Goal: Transaction & Acquisition: Purchase product/service

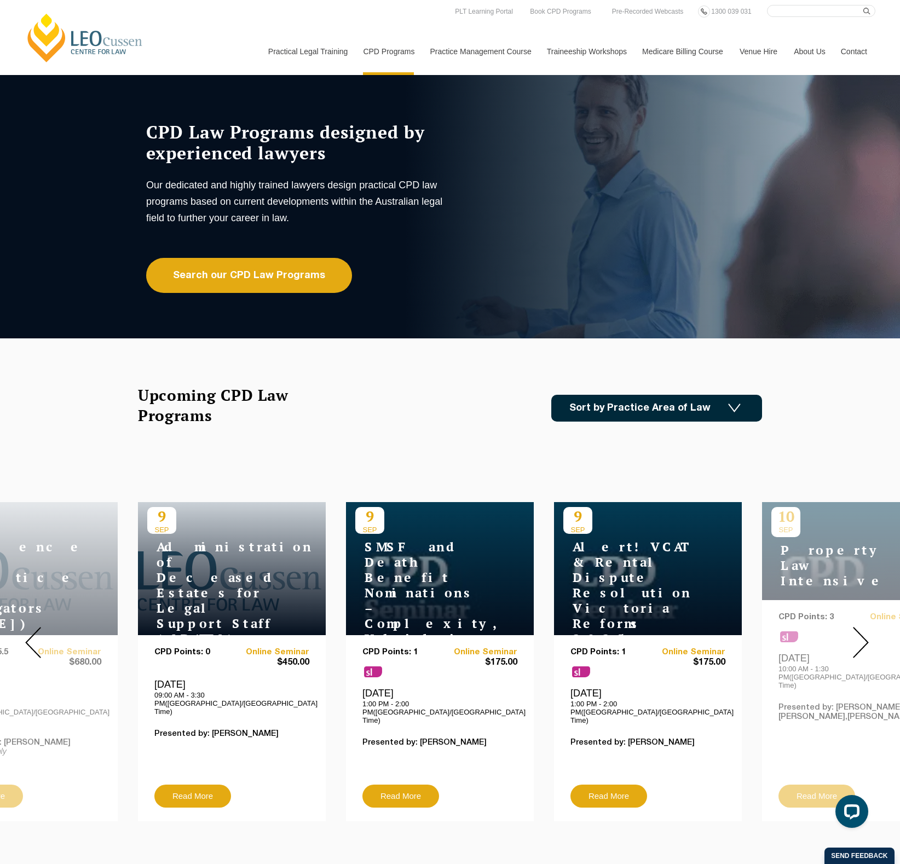
click at [622, 402] on link "Sort by Practice Area of Law" at bounding box center [656, 408] width 211 height 27
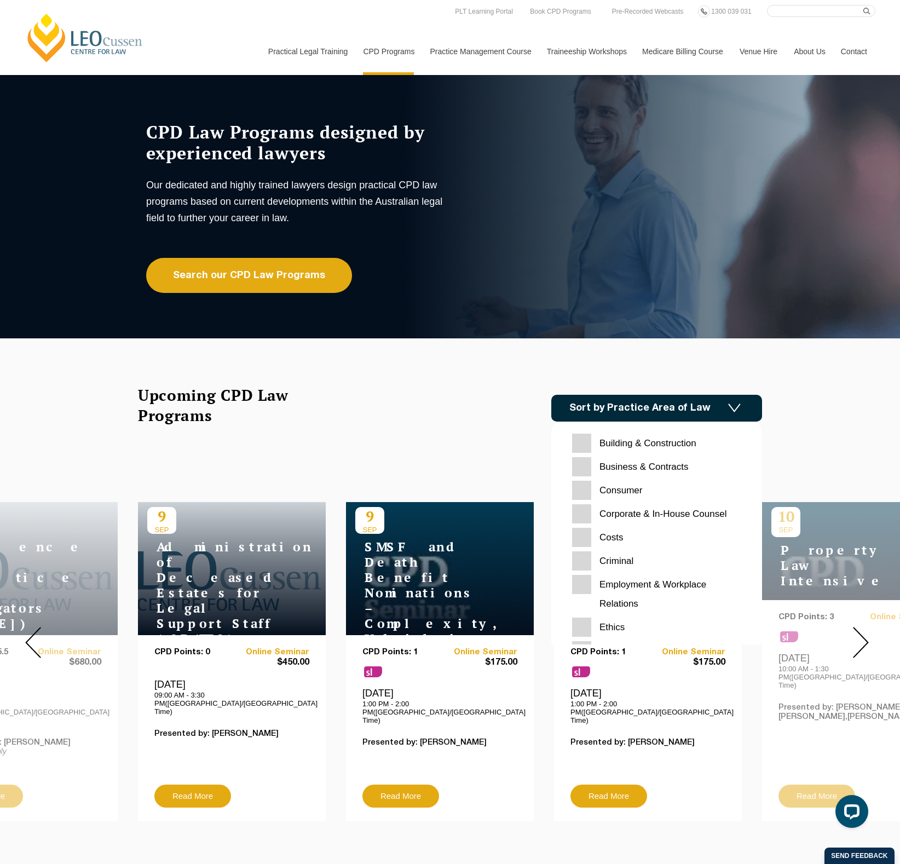
scroll to position [73, 0]
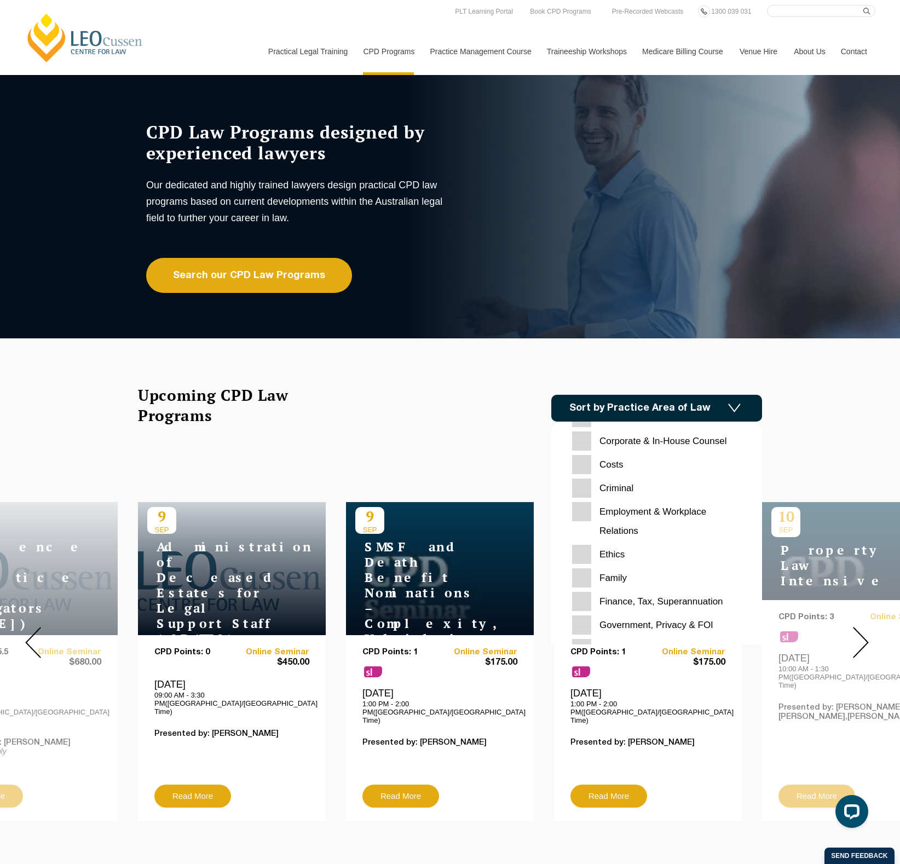
click at [587, 471] on input "Ethics" at bounding box center [656, 554] width 169 height 19
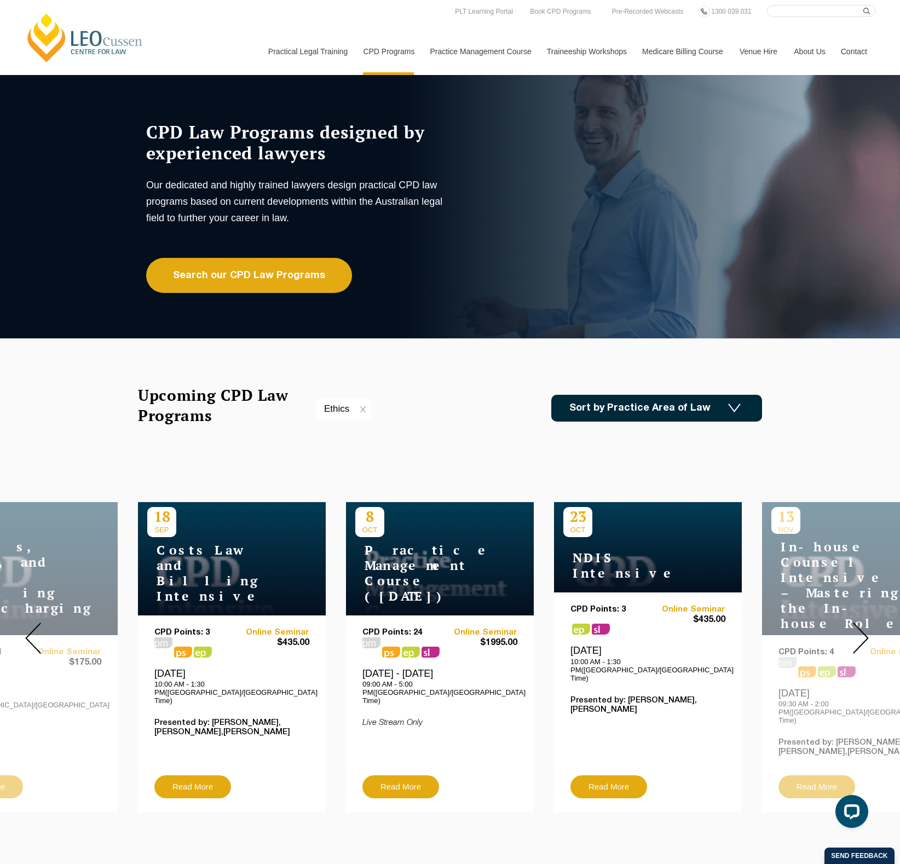
click at [627, 409] on link "Sort by Practice Area of Law" at bounding box center [656, 408] width 211 height 27
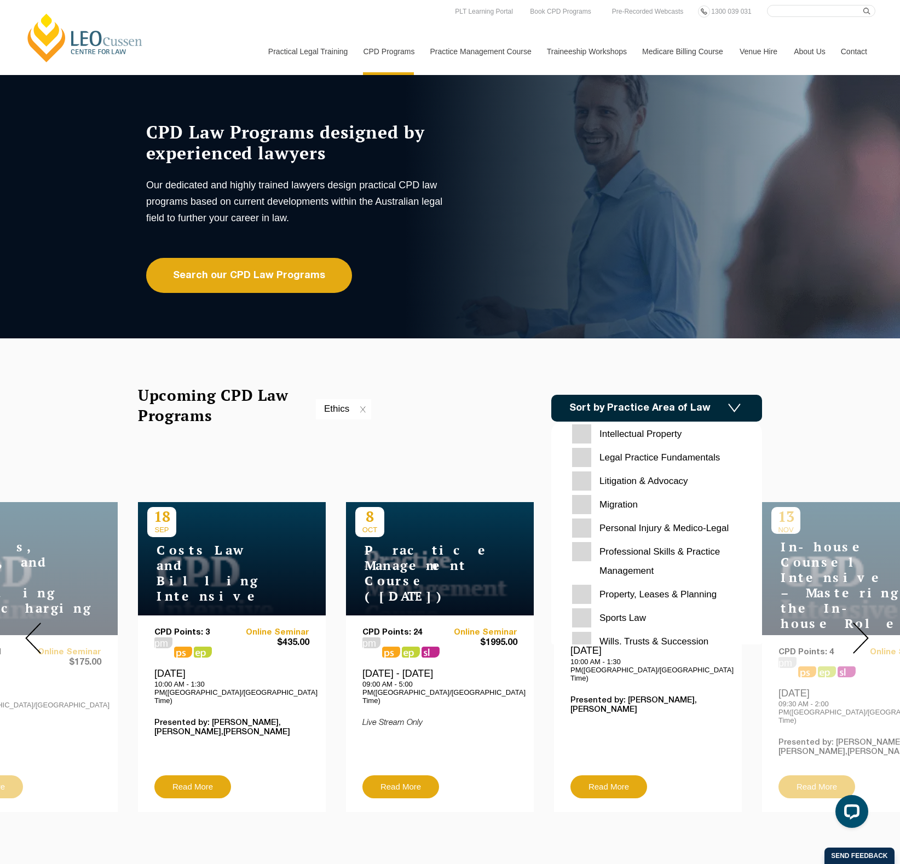
scroll to position [346, 0]
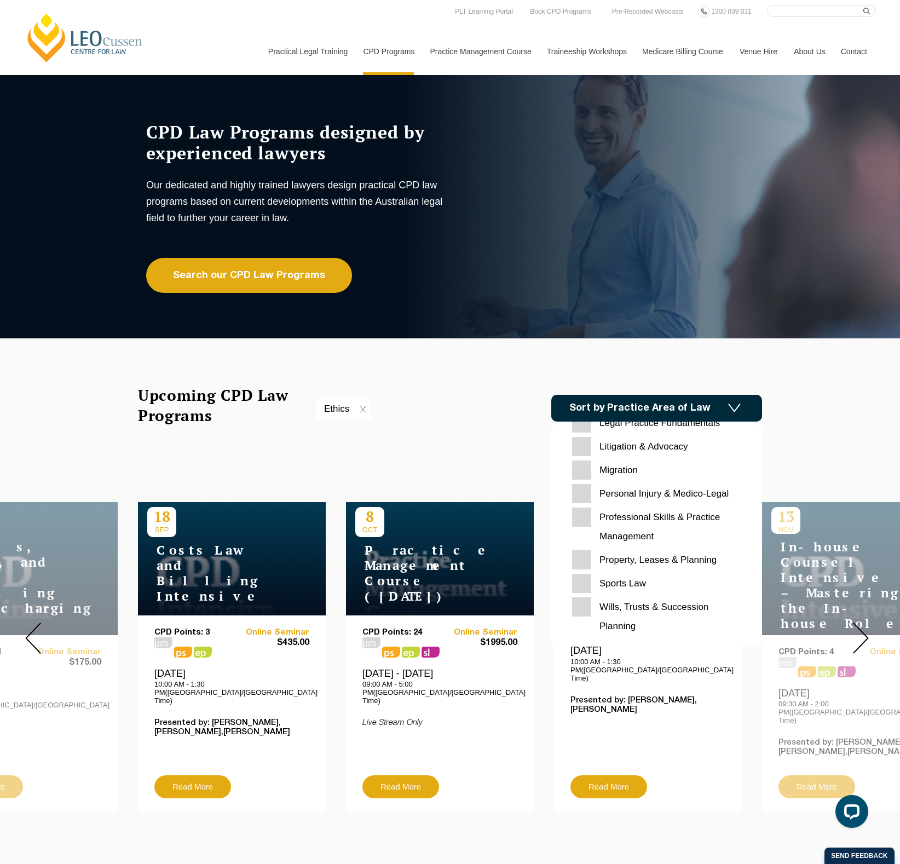
drag, startPoint x: 583, startPoint y: 591, endPoint x: 589, endPoint y: 521, distance: 70.4
click at [589, 471] on div "Building & Construction Business & Contracts Consumer Corporate & In-House Coun…" at bounding box center [656, 362] width 169 height 548
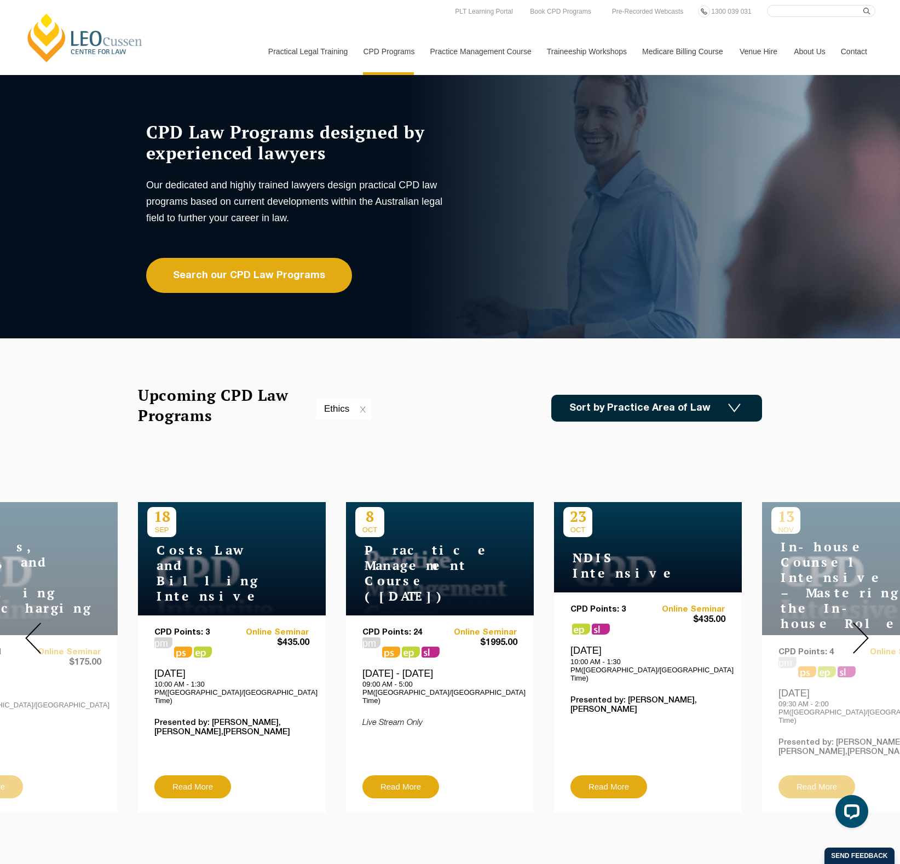
click at [669, 415] on link "Sort by Practice Area of Law" at bounding box center [656, 408] width 211 height 27
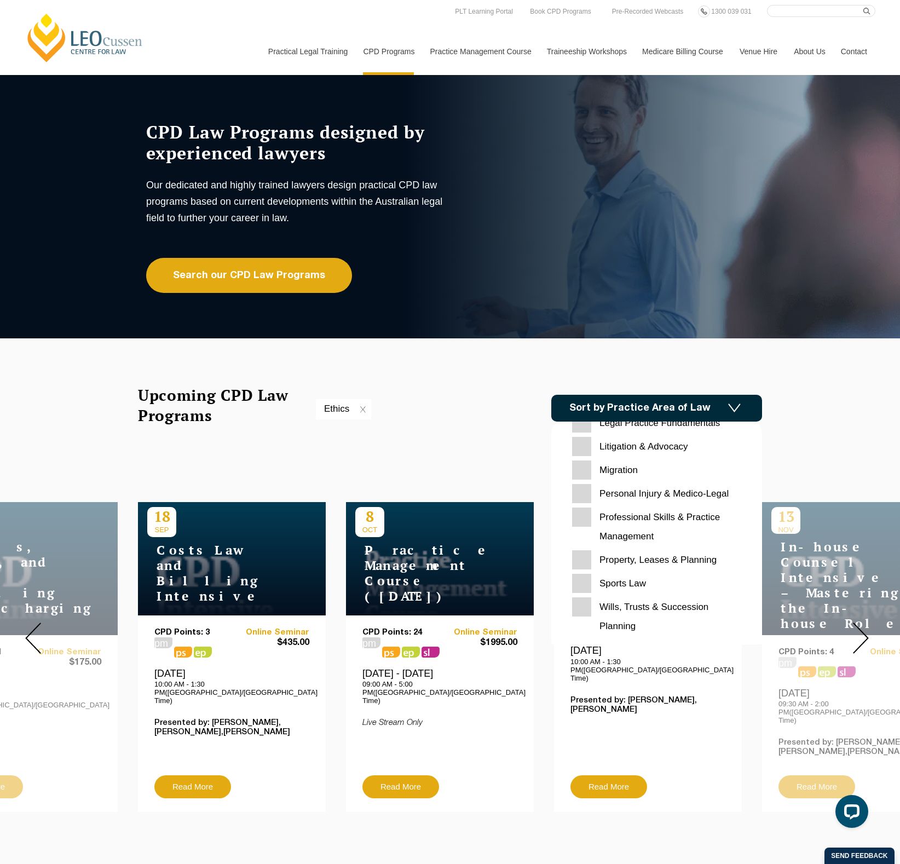
click at [577, 471] on Management "Professional Skills & Practice Management" at bounding box center [656, 527] width 169 height 38
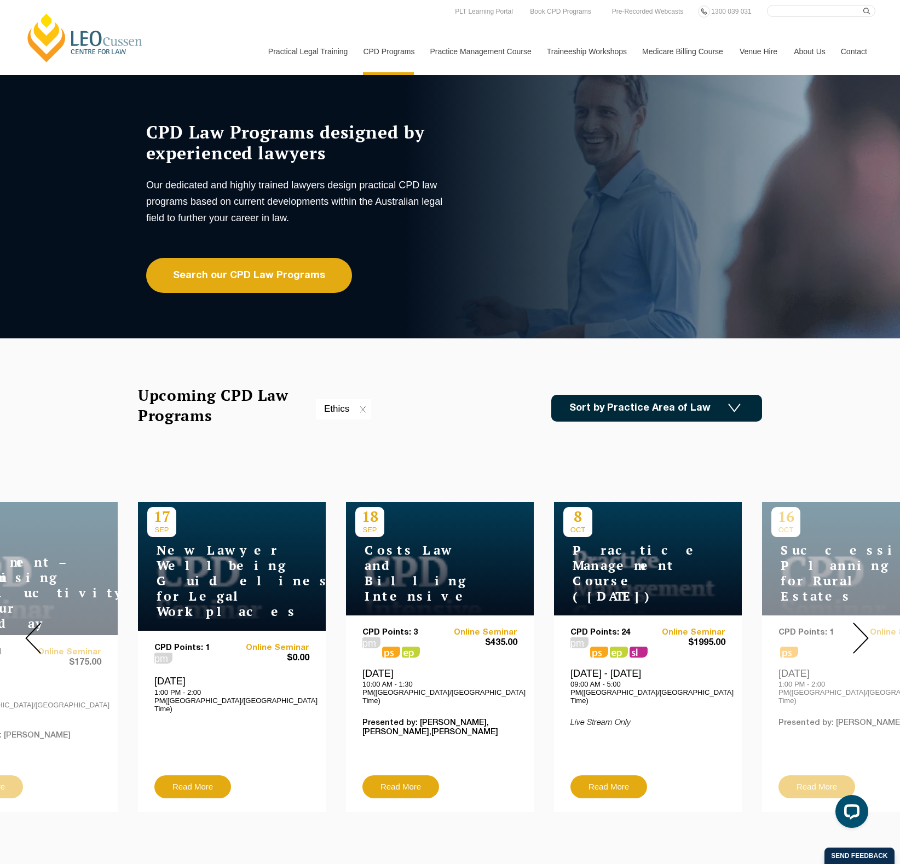
click at [629, 399] on link "Sort by Practice Area of Law" at bounding box center [656, 408] width 211 height 27
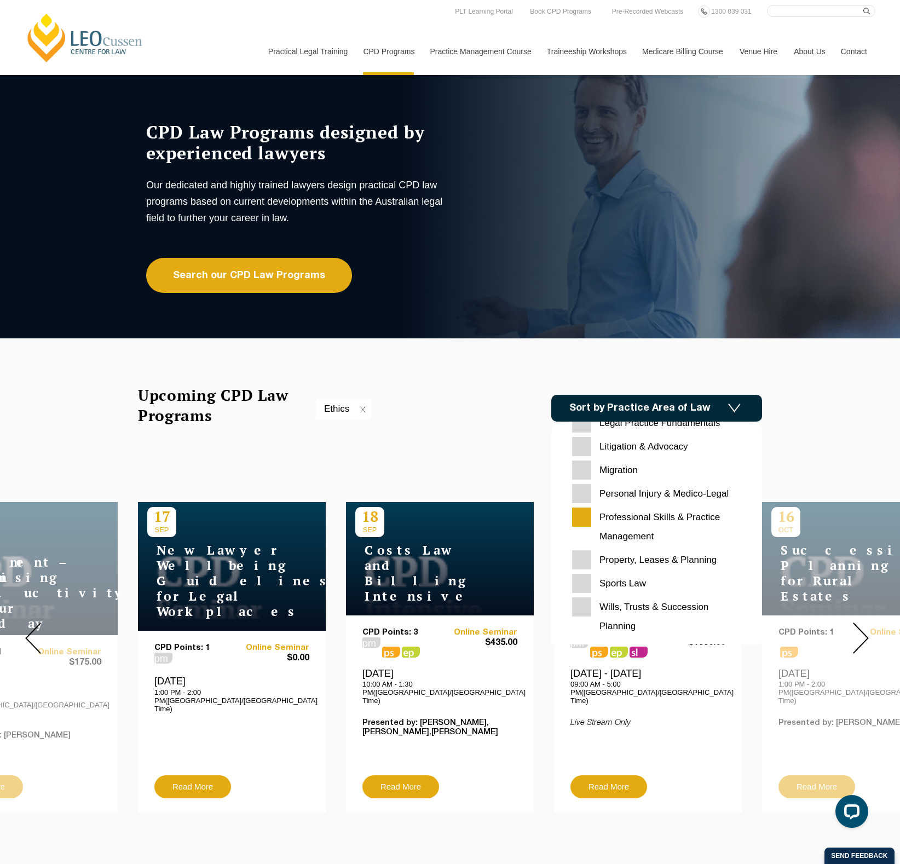
click at [581, 471] on Management "Professional Skills & Practice Management" at bounding box center [656, 527] width 169 height 38
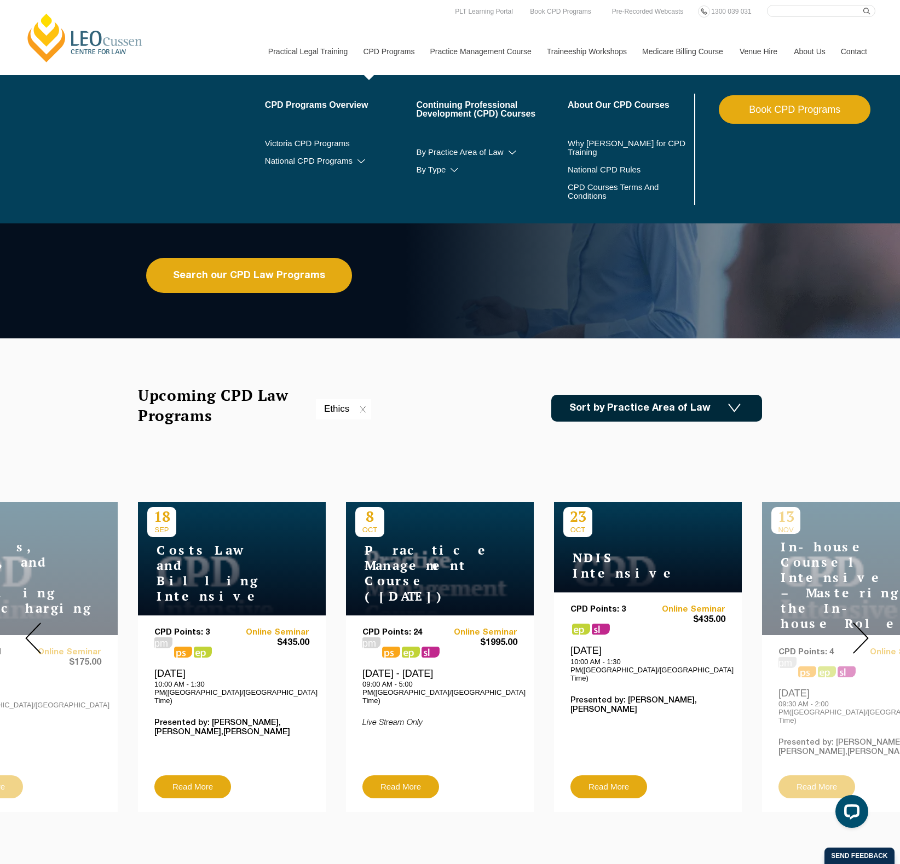
click at [390, 49] on link "CPD Programs" at bounding box center [388, 51] width 67 height 47
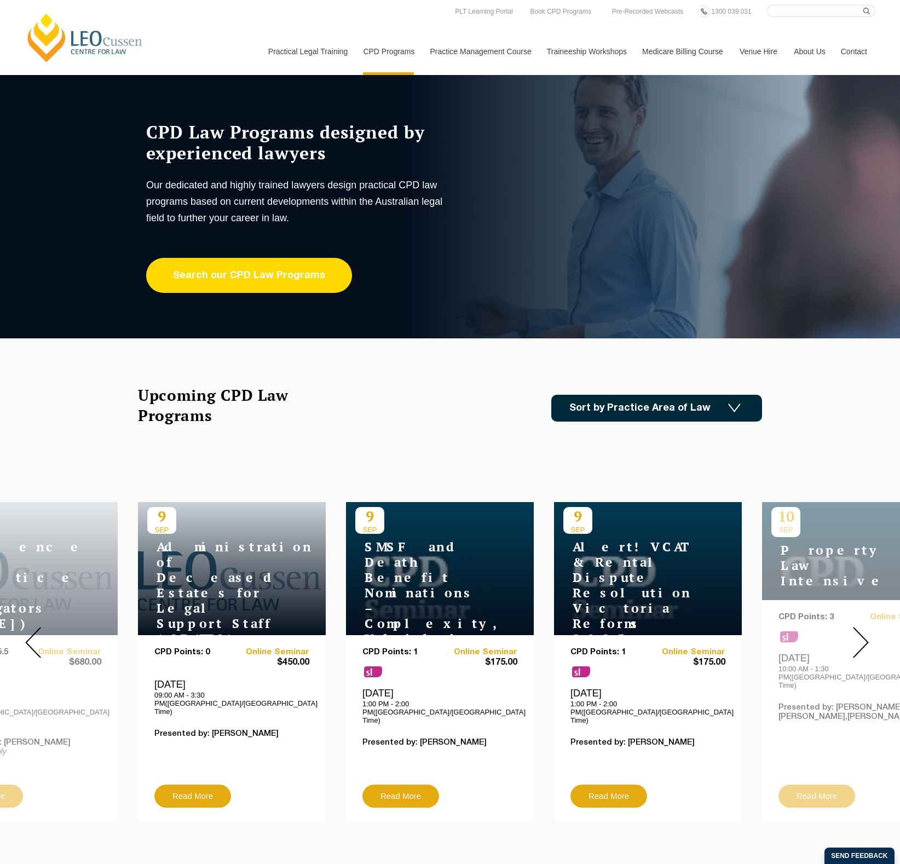
click at [298, 284] on link "Search our CPD Law Programs" at bounding box center [249, 275] width 206 height 35
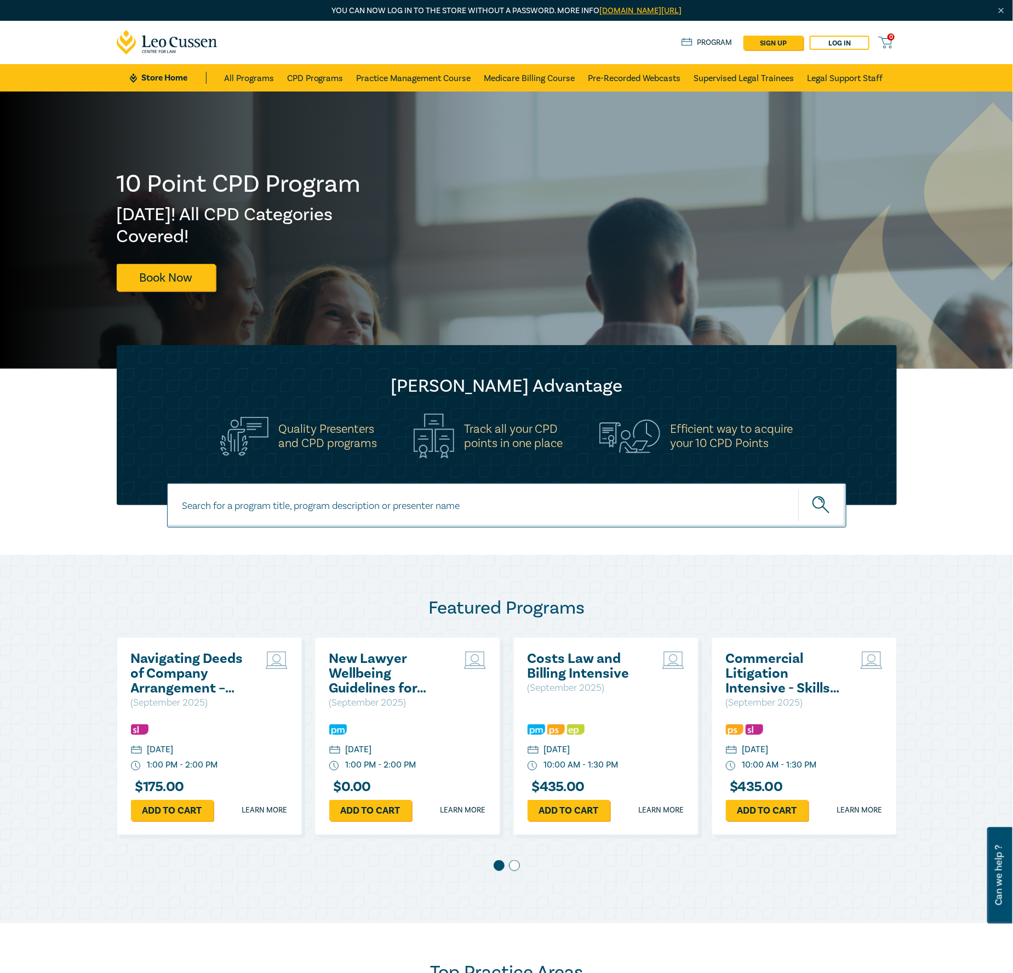
click at [307, 500] on input at bounding box center [506, 505] width 679 height 44
type input "time management"
click at [798, 488] on button "submit" at bounding box center [822, 504] width 48 height 33
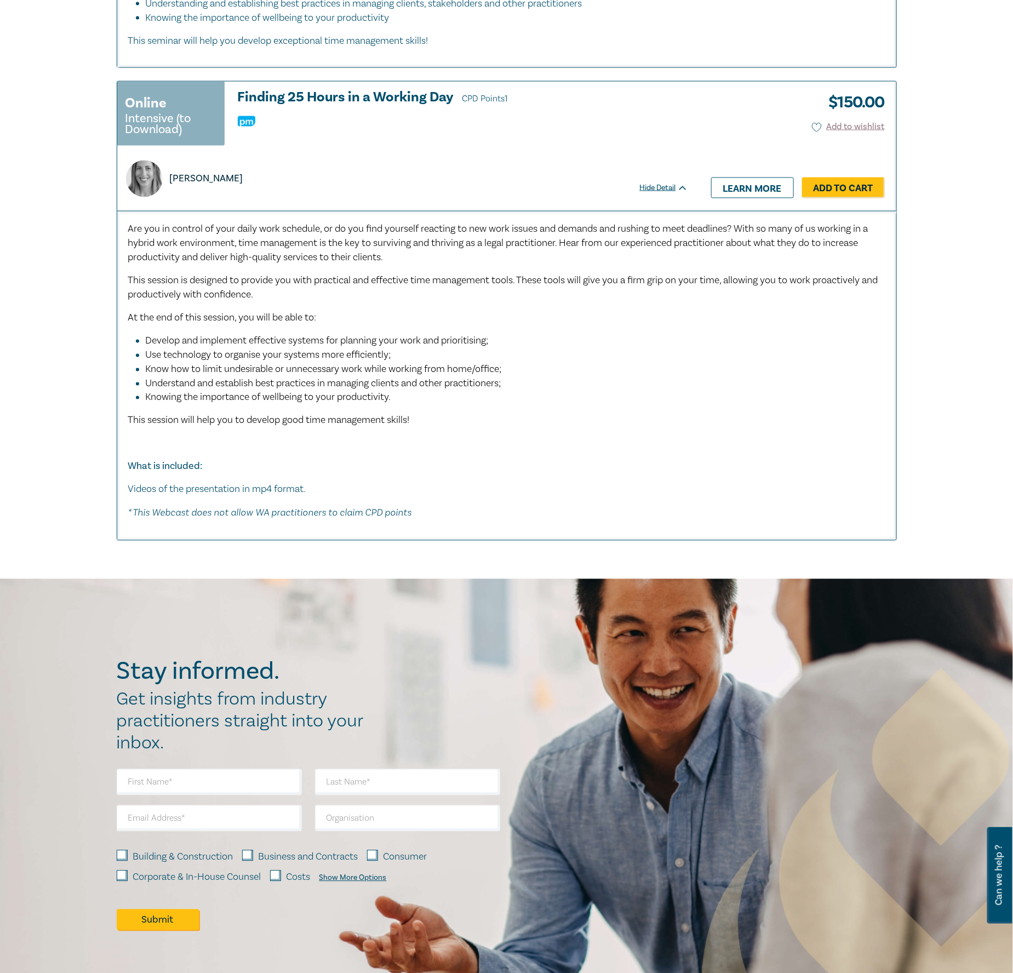
scroll to position [821, 0]
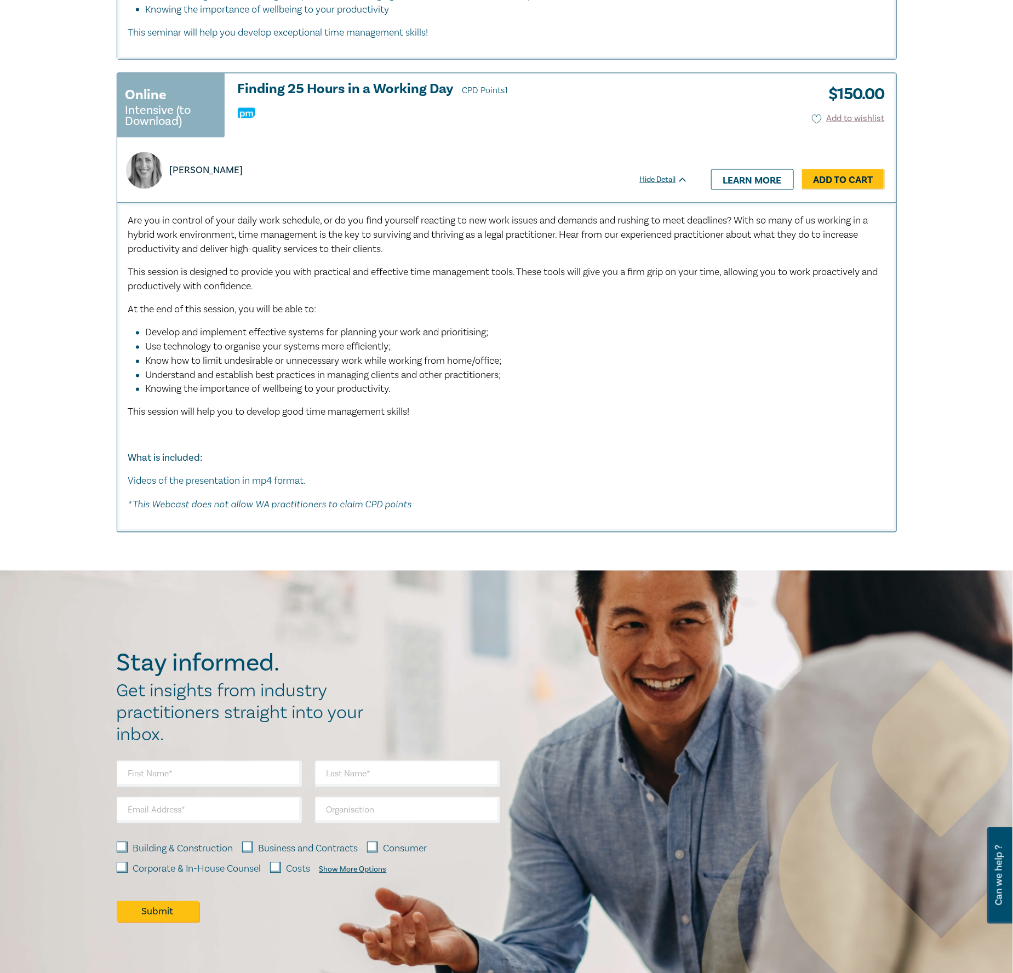
click at [580, 383] on li "Understand and establish best practices in managing clients and other practitio…" at bounding box center [510, 376] width 728 height 14
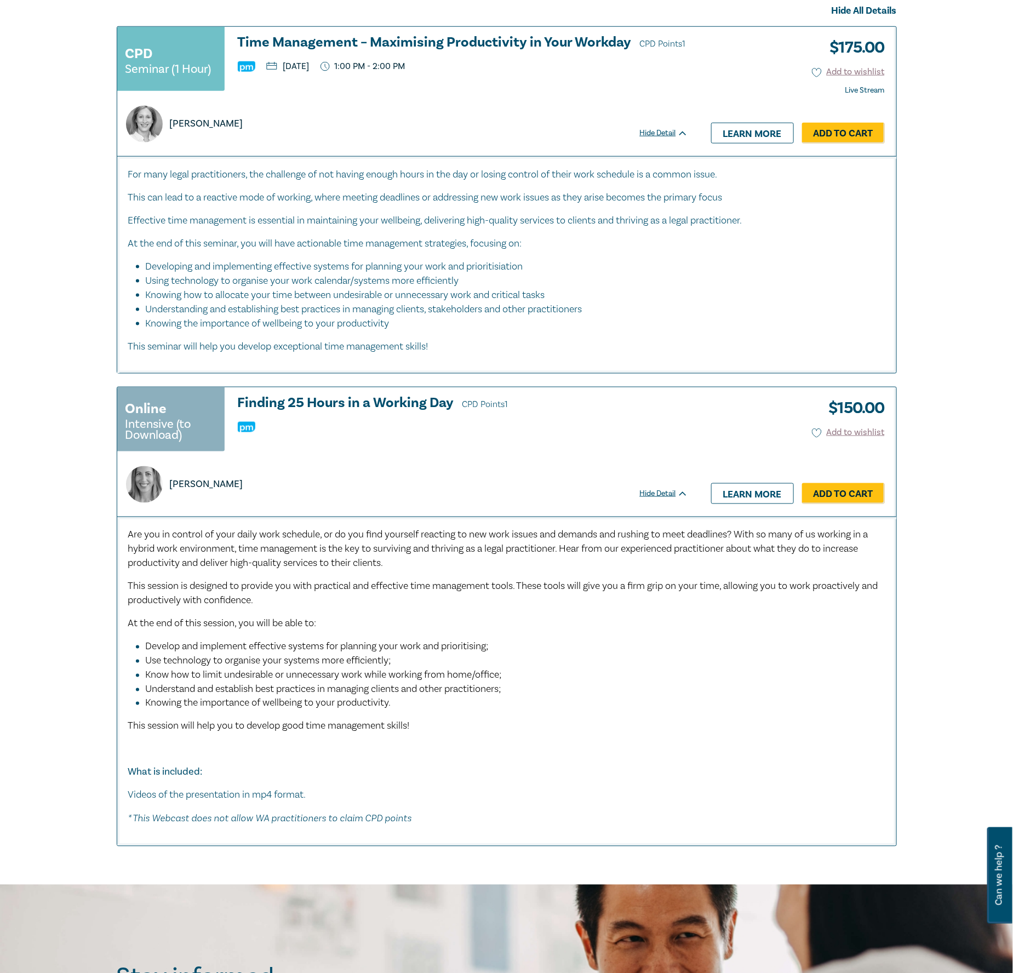
scroll to position [0, 0]
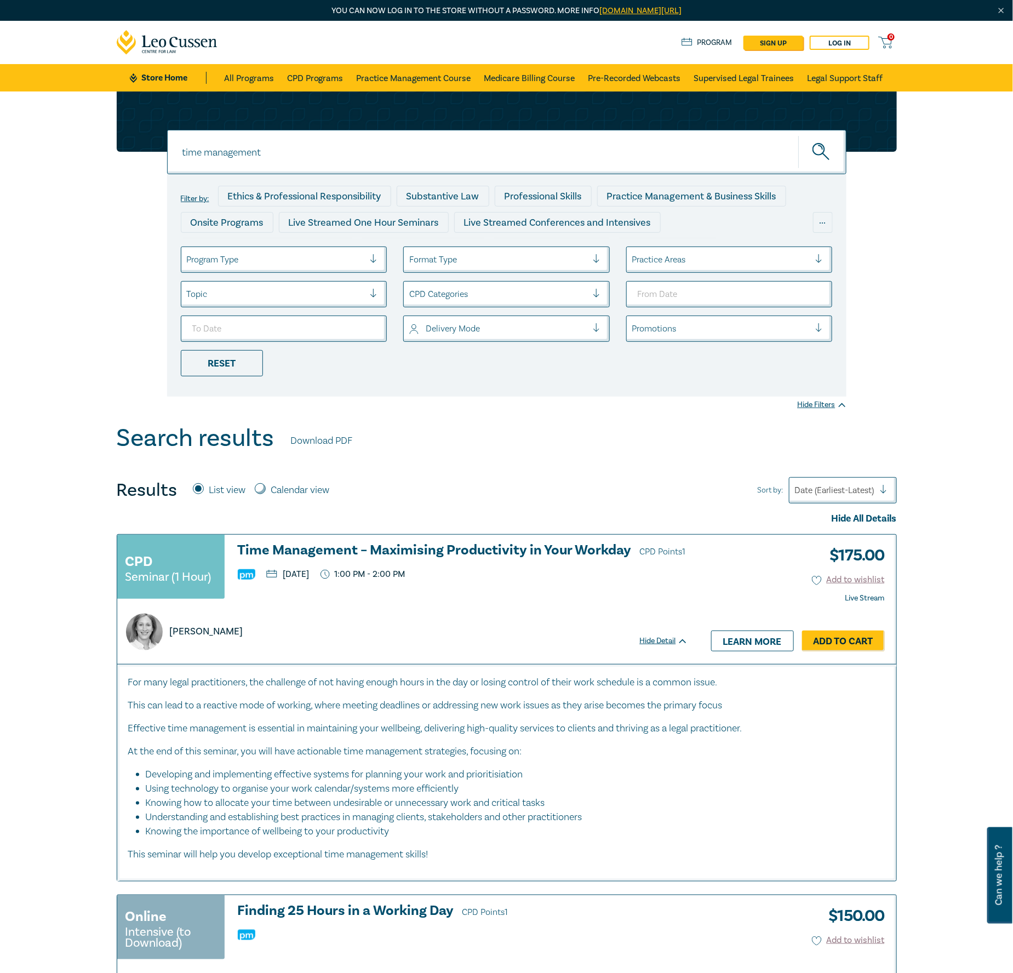
click at [372, 159] on input "time management" at bounding box center [506, 152] width 679 height 44
type input "c"
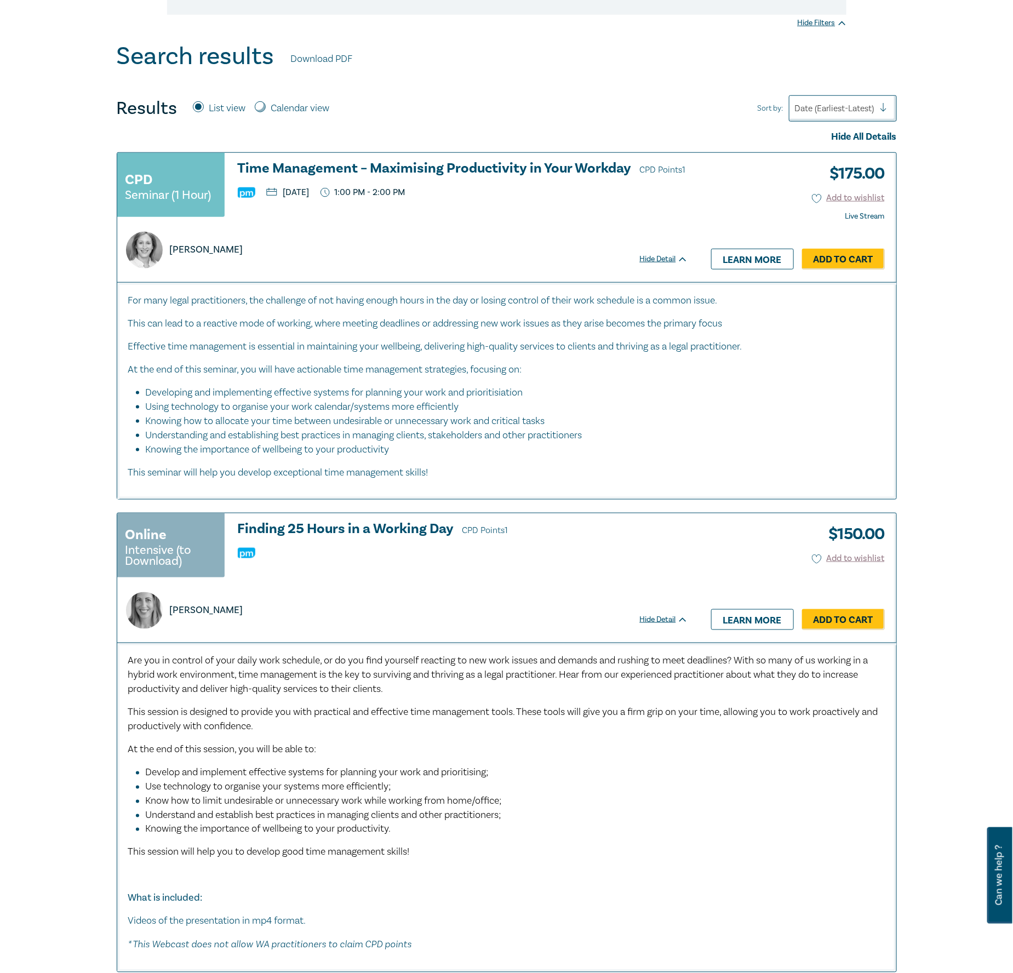
scroll to position [411, 0]
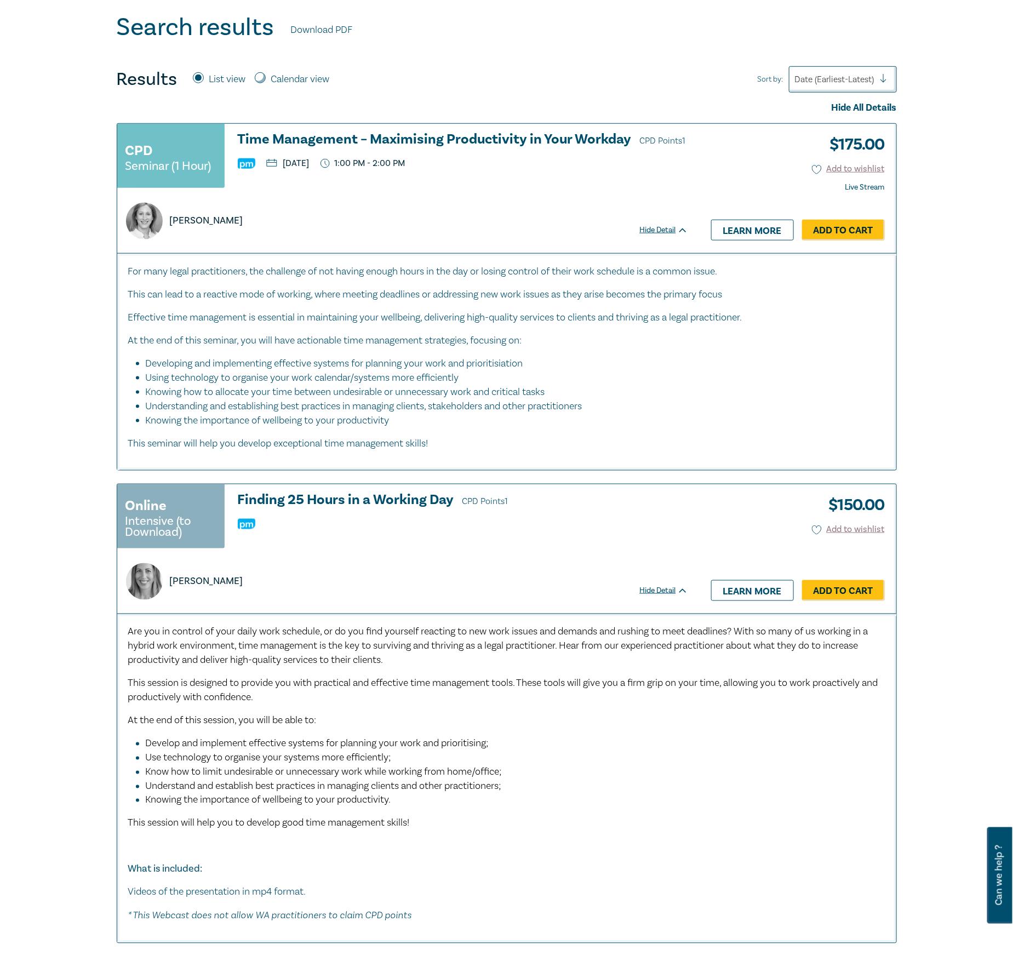
click at [746, 340] on p "At the end of this seminar, you will have actionable time management strategies…" at bounding box center [506, 341] width 757 height 14
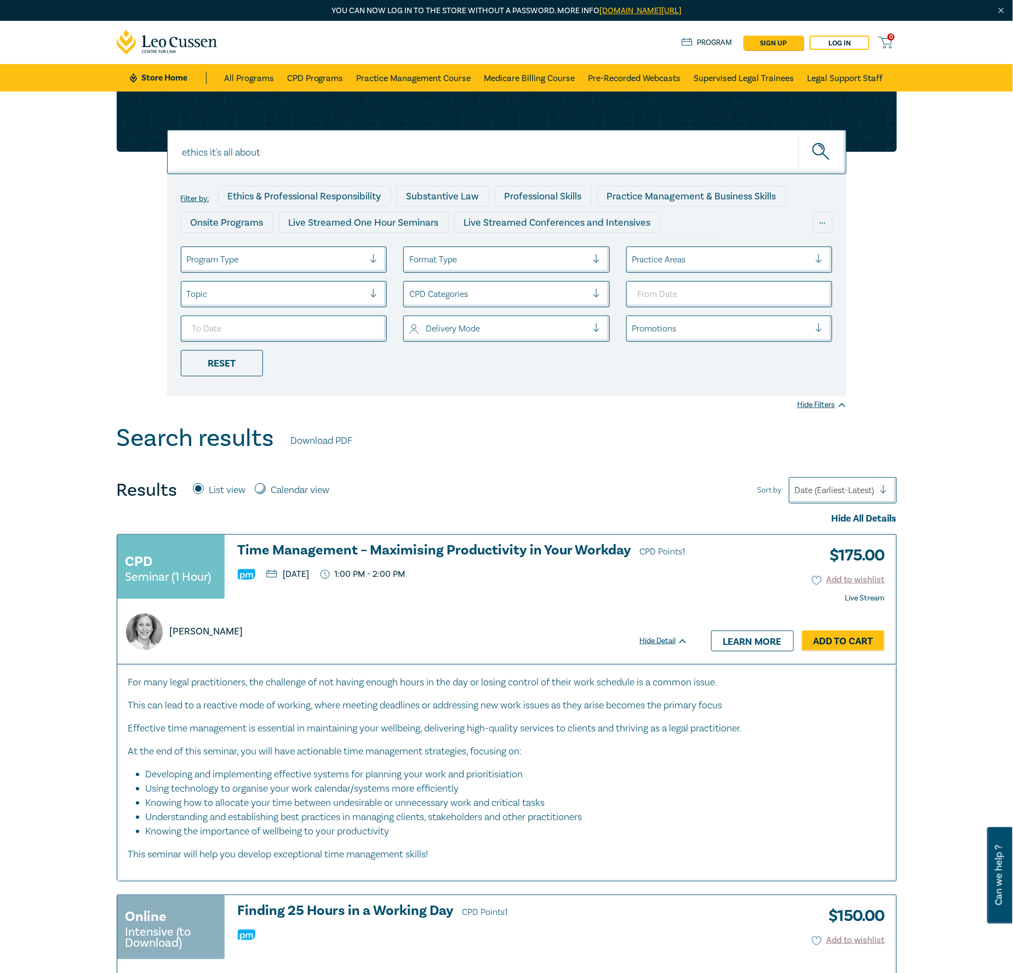
click at [309, 145] on input "ethics it's all about" at bounding box center [506, 152] width 679 height 44
type input "e"
type input "ethics communicca"
click at [256, 362] on div "Reset" at bounding box center [222, 363] width 82 height 26
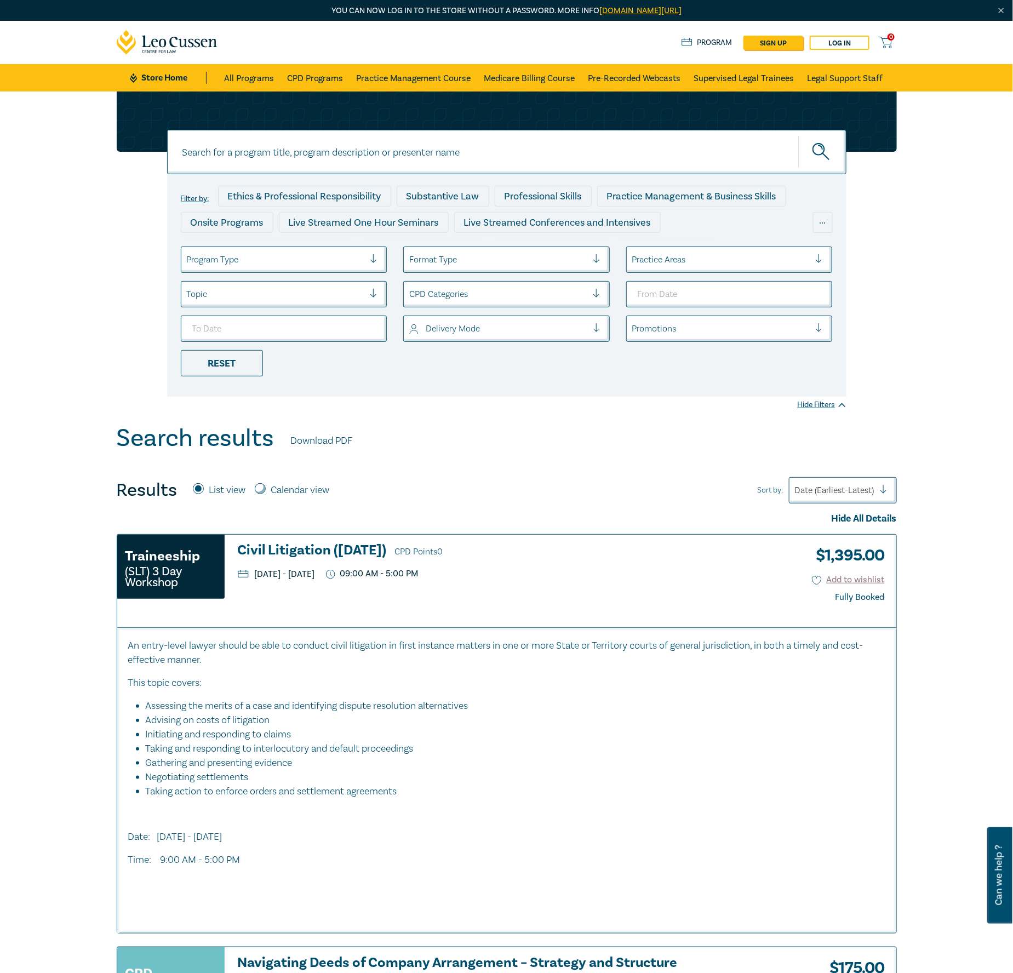
click at [355, 148] on input at bounding box center [506, 152] width 679 height 44
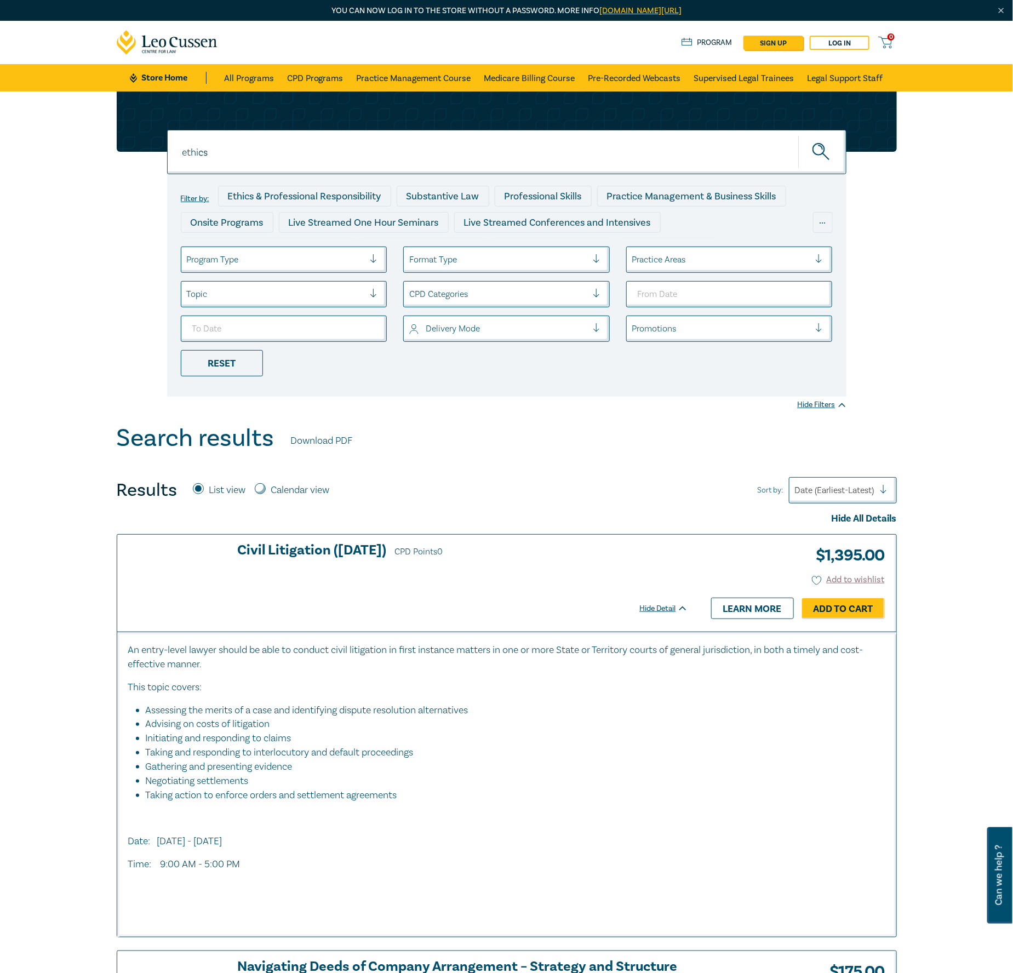
click at [798, 135] on button "submit" at bounding box center [822, 151] width 48 height 33
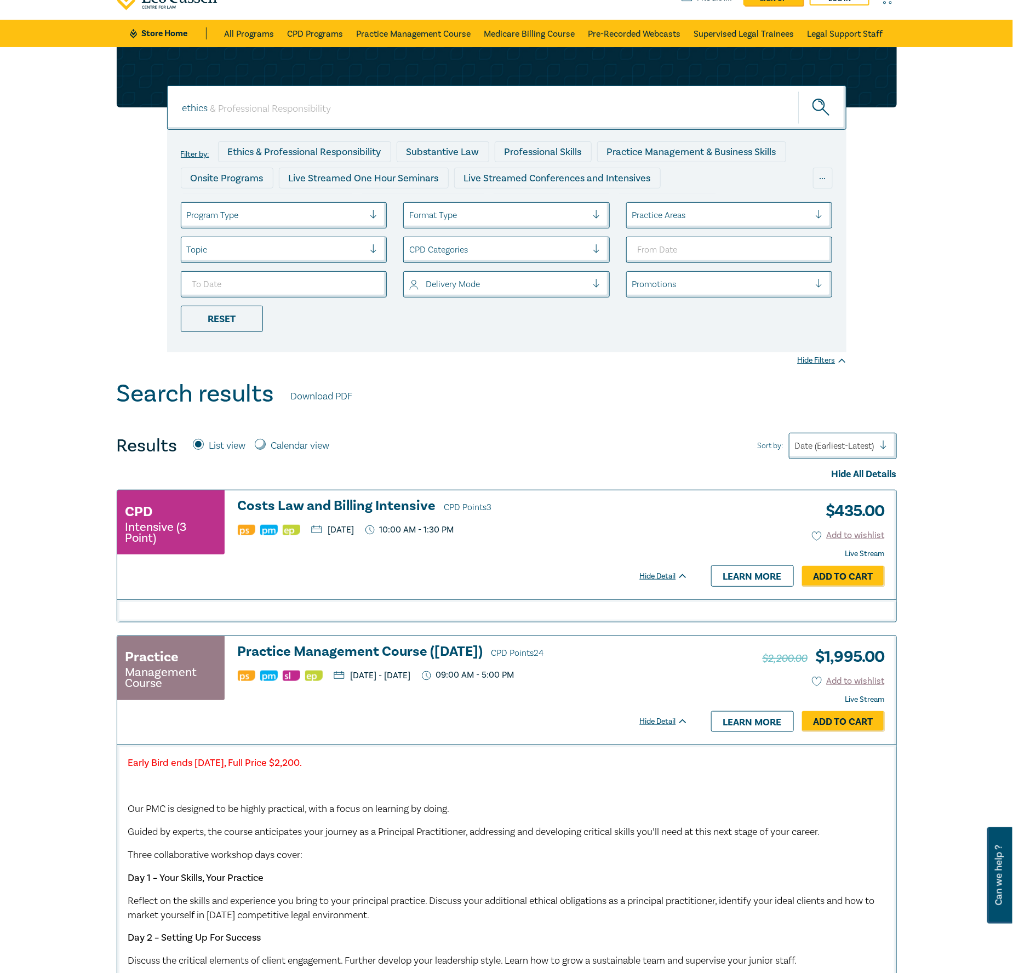
click at [366, 142] on form "ethics ethics ethics Filter by: Ethics & Professional Responsibility Substantiv…" at bounding box center [506, 218] width 679 height 267
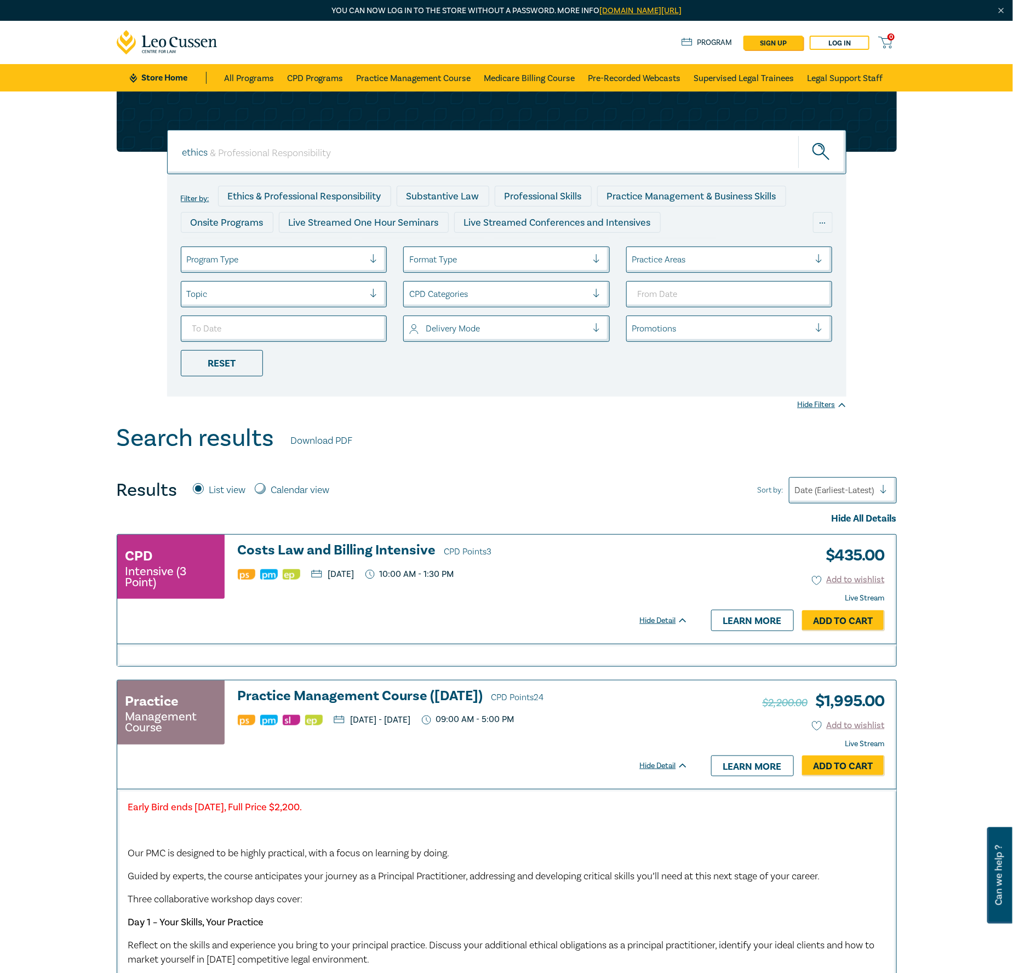
click at [314, 142] on input "ethics" at bounding box center [506, 152] width 679 height 44
click at [798, 135] on button "submit" at bounding box center [822, 151] width 48 height 33
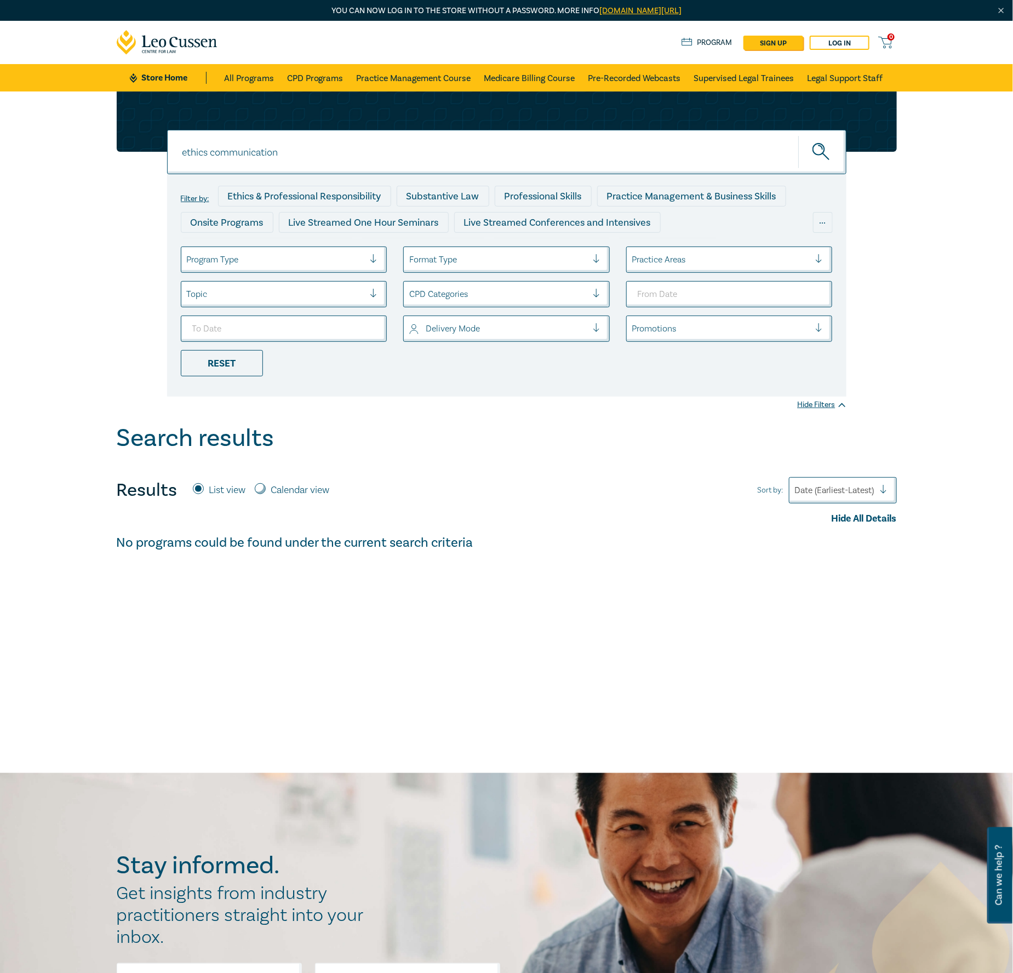
click at [306, 150] on input "ethics communication" at bounding box center [506, 152] width 679 height 44
click at [361, 156] on input "ethics communication" at bounding box center [506, 152] width 679 height 44
click at [798, 135] on button "submit" at bounding box center [822, 151] width 48 height 33
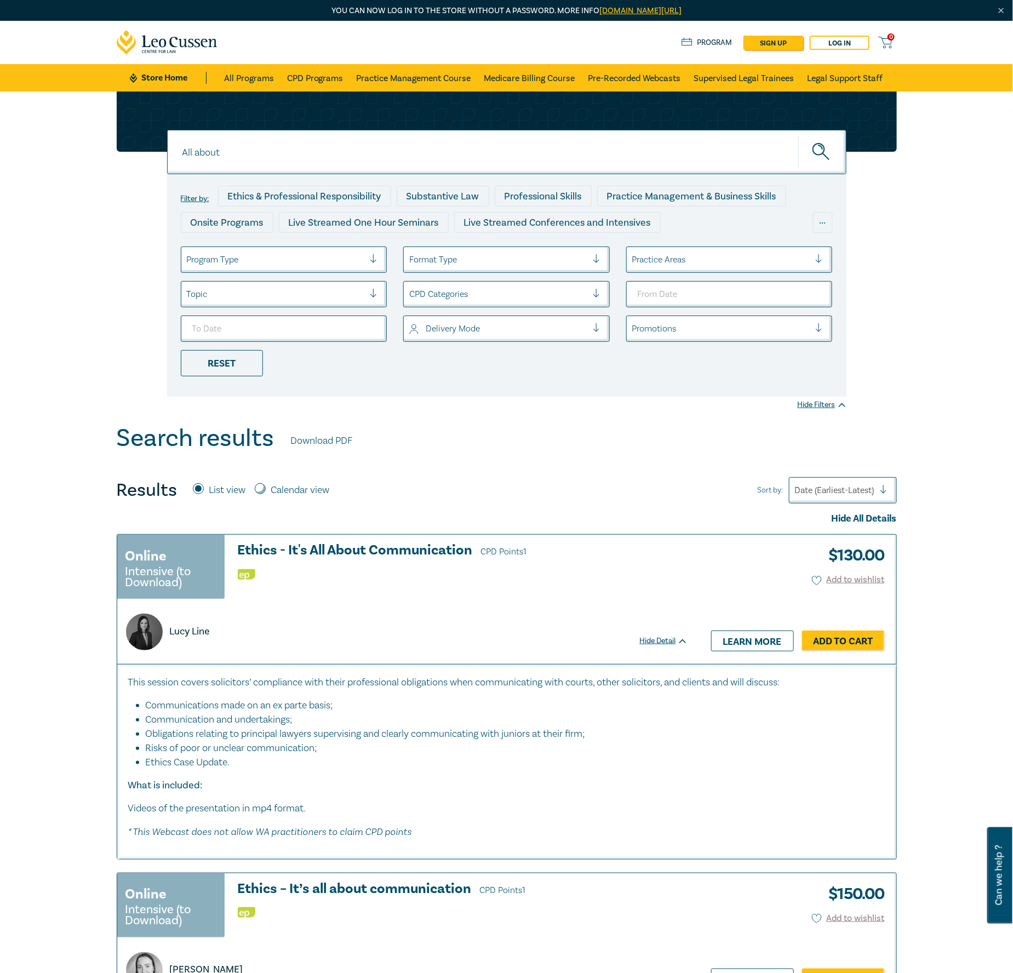
type input "All about"
click at [798, 135] on button "submit" at bounding box center [822, 151] width 48 height 33
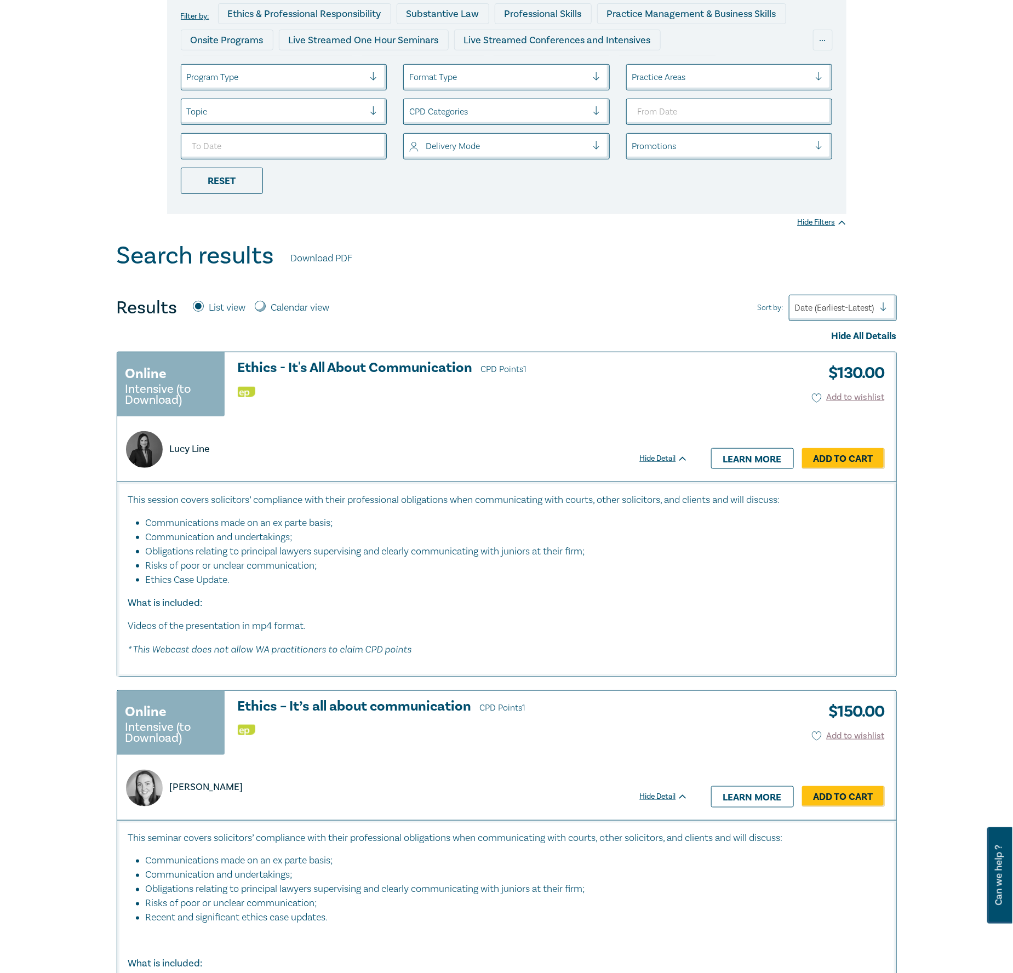
scroll to position [246, 0]
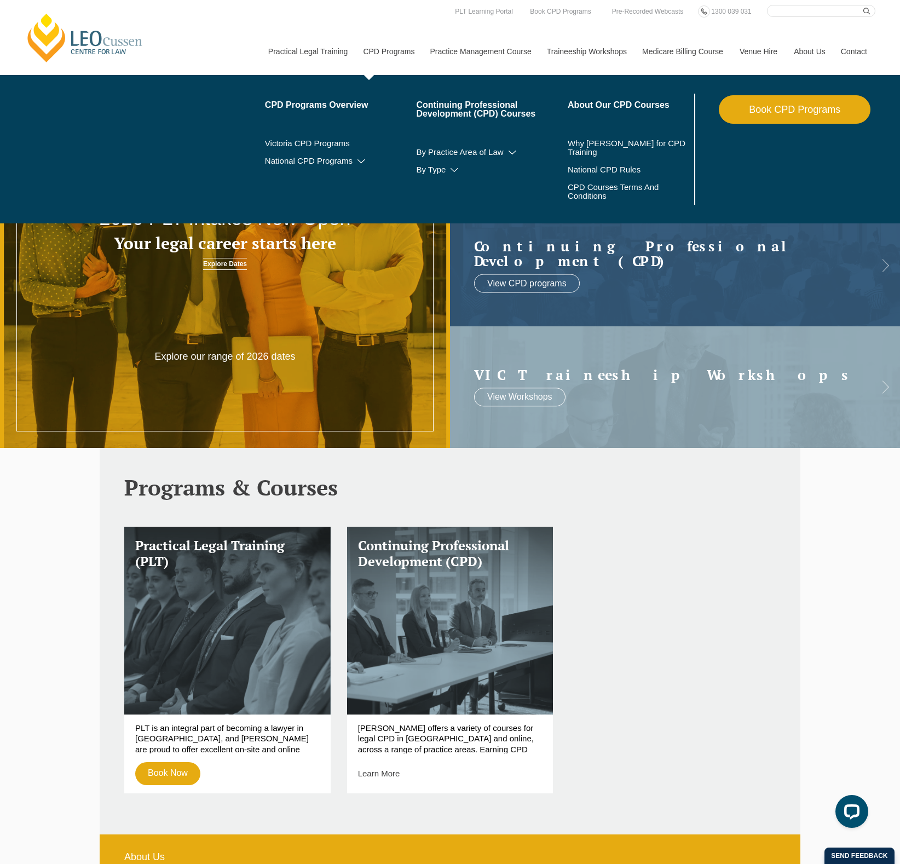
click at [404, 51] on link "CPD Programs" at bounding box center [388, 51] width 67 height 47
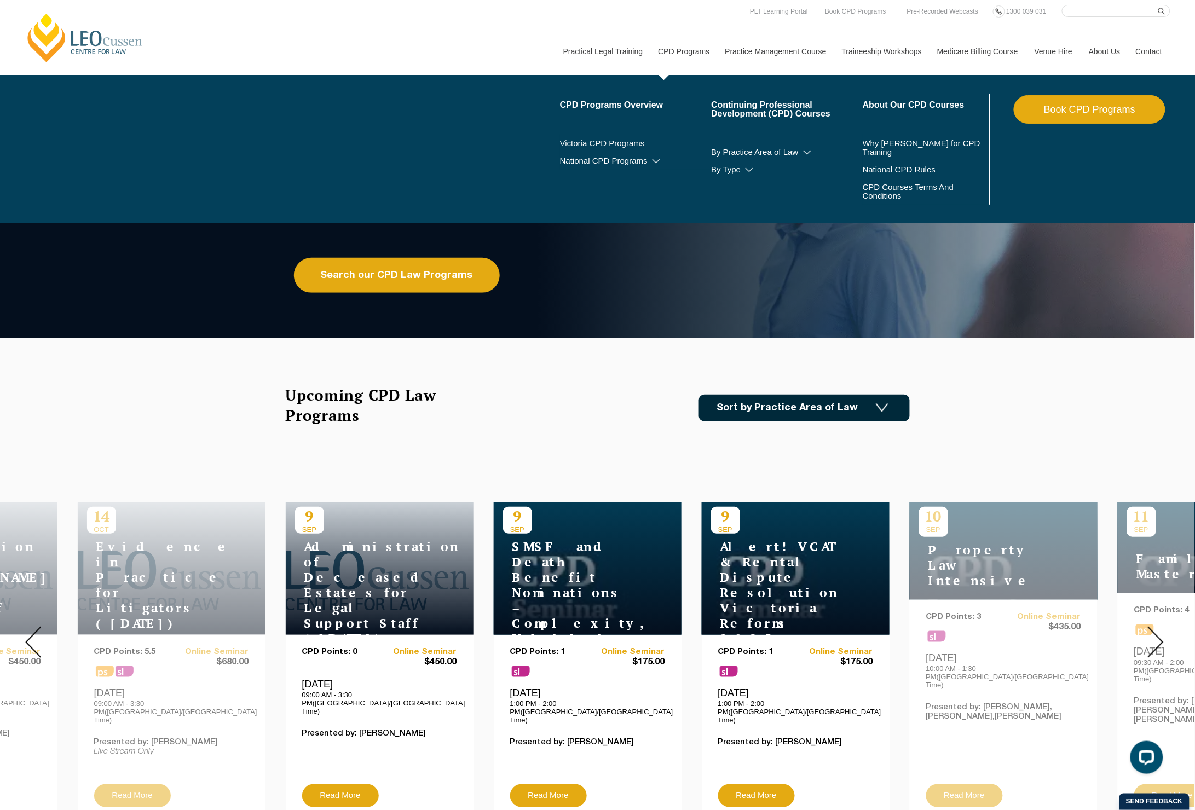
click at [679, 50] on link "CPD Programs" at bounding box center [683, 51] width 67 height 47
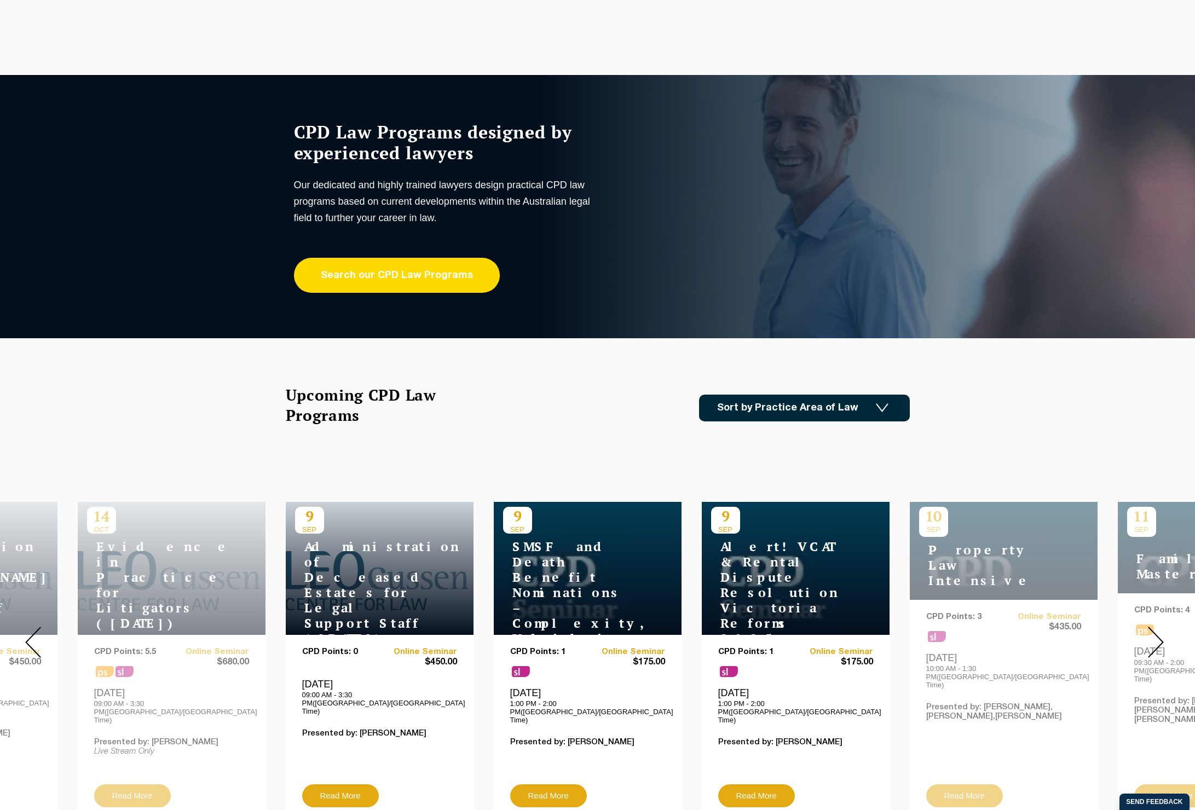
click at [428, 261] on link "Search our CPD Law Programs" at bounding box center [397, 275] width 206 height 35
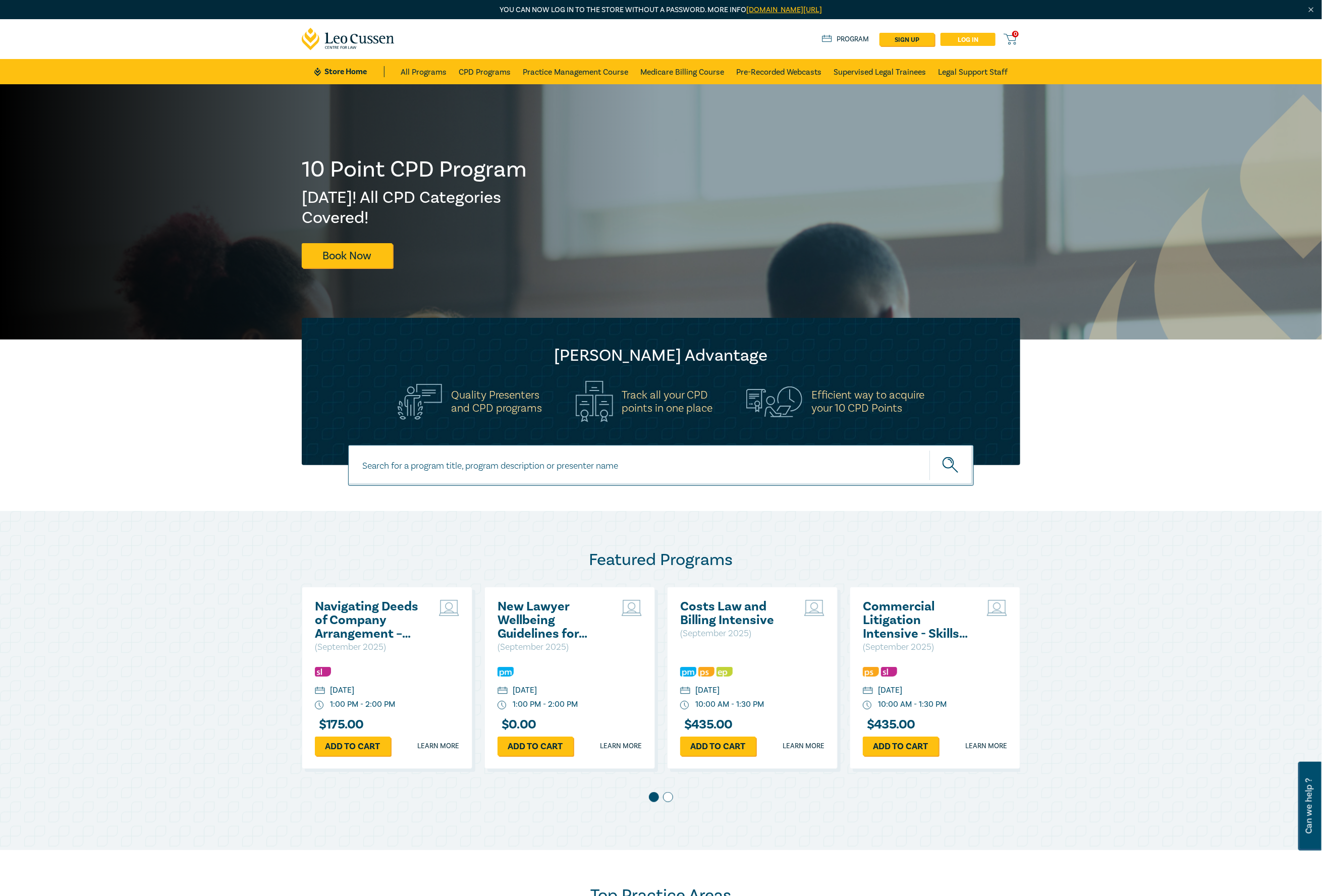
click at [965, 35] on link "Log in" at bounding box center [968, 40] width 55 height 13
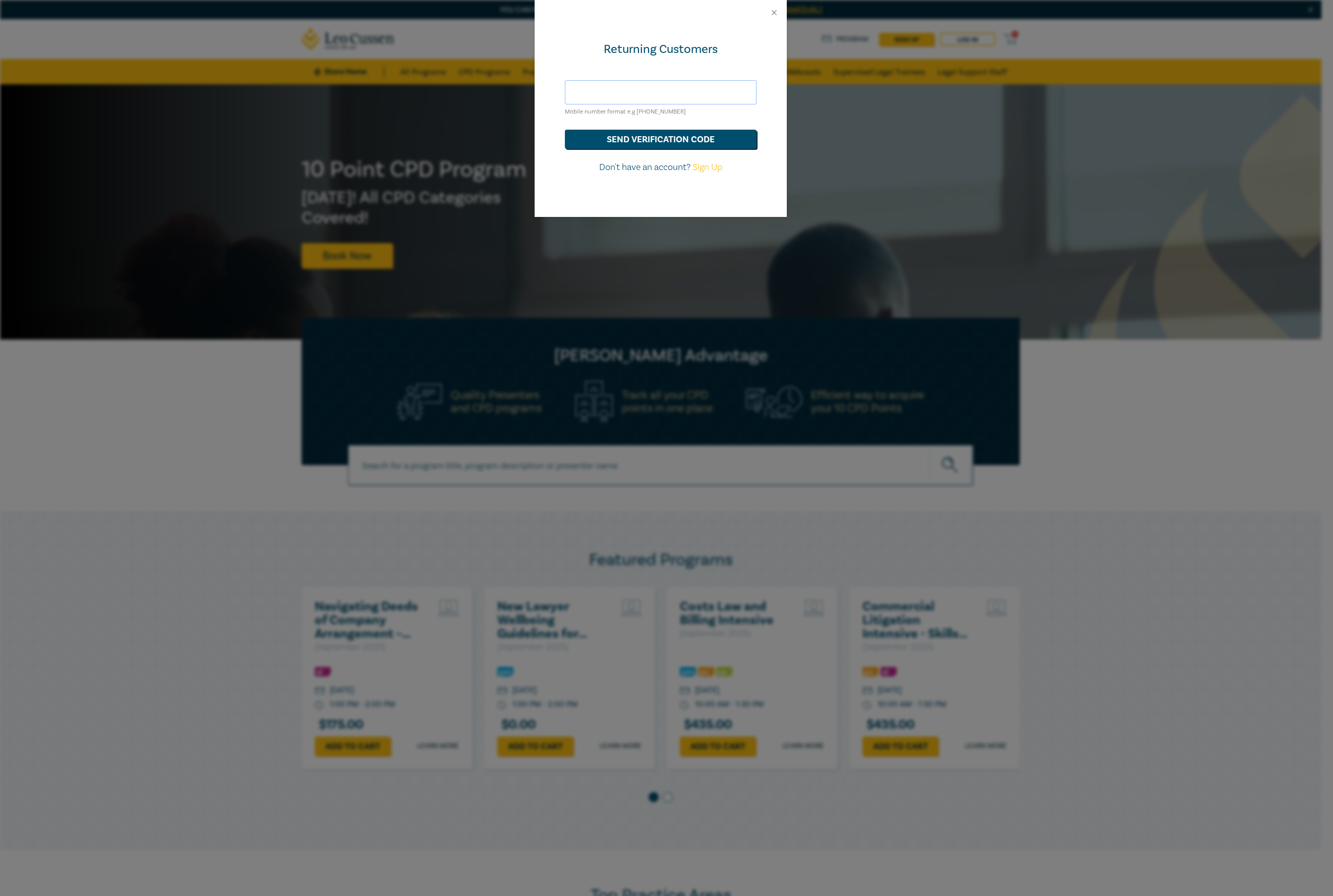
click at [704, 89] on input "text" at bounding box center [661, 92] width 192 height 24
click at [680, 67] on div "Returning Customers Mobile number format e.g [PHONE_NUMBER] send verification c…" at bounding box center [661, 121] width 252 height 192
click at [683, 93] on input "text" at bounding box center [661, 92] width 192 height 24
type input "[EMAIL_ADDRESS][DOMAIN_NAME]"
click at [615, 87] on input "[EMAIL_ADDRESS][DOMAIN_NAME]" at bounding box center [661, 92] width 192 height 24
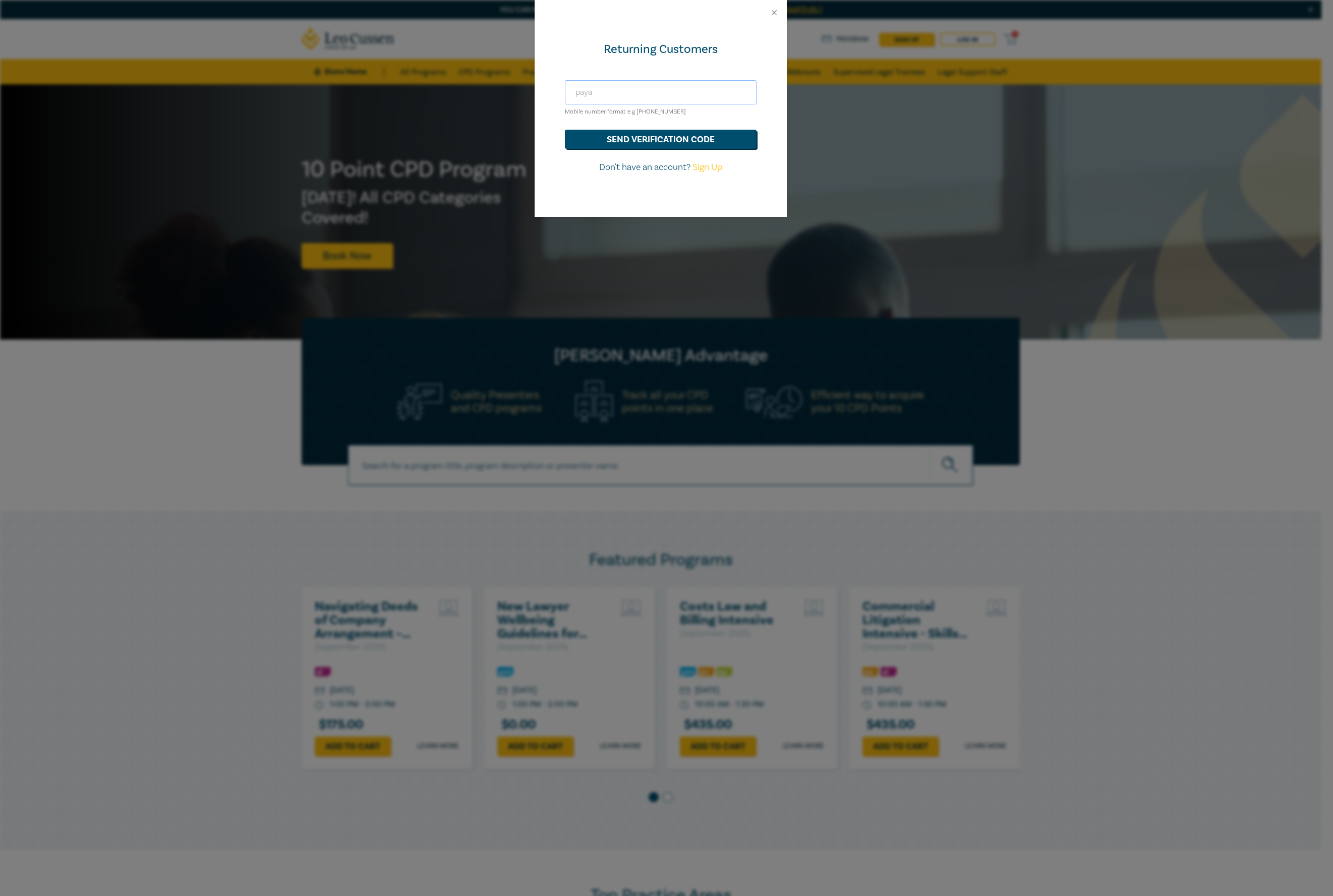
type input "[EMAIL_ADDRESS][DOMAIN_NAME]"
click at [672, 139] on button "send verification code" at bounding box center [661, 139] width 192 height 19
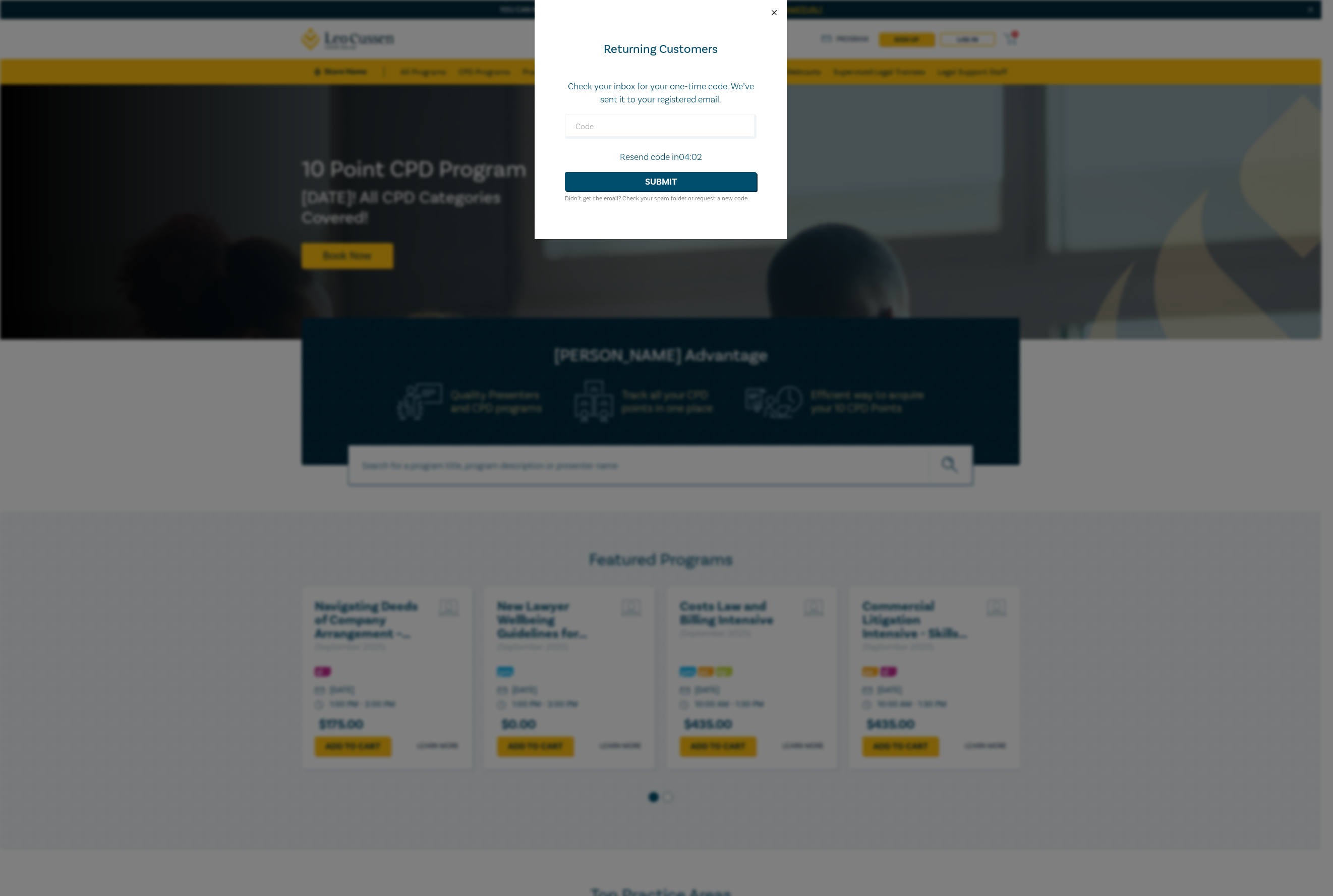
click at [774, 11] on button "Close" at bounding box center [775, 13] width 9 height 9
